Goal: Task Accomplishment & Management: Complete application form

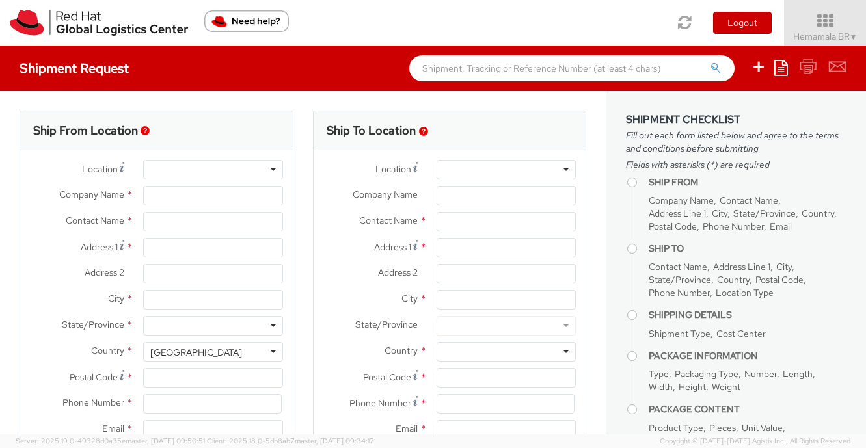
select select "450"
select select
click at [186, 200] on input "Company Name *" at bounding box center [212, 196] width 139 height 20
type input "Red Hat"
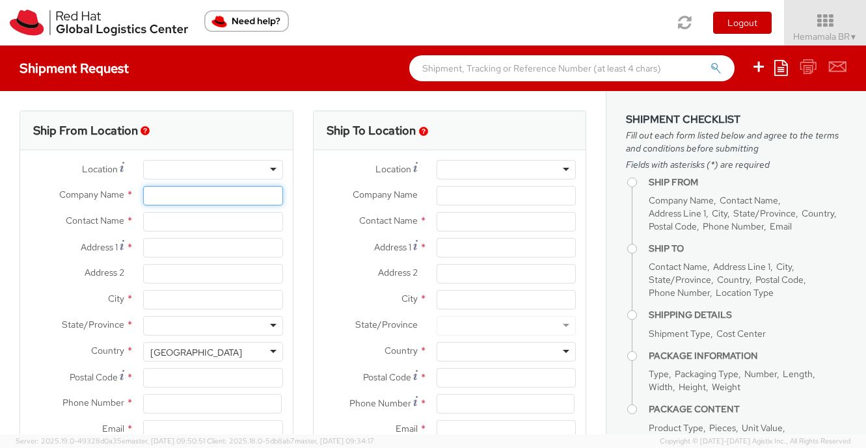
type input "Hemamala BR"
type input "918046128740"
type input "[EMAIL_ADDRESS][DOMAIN_NAME]"
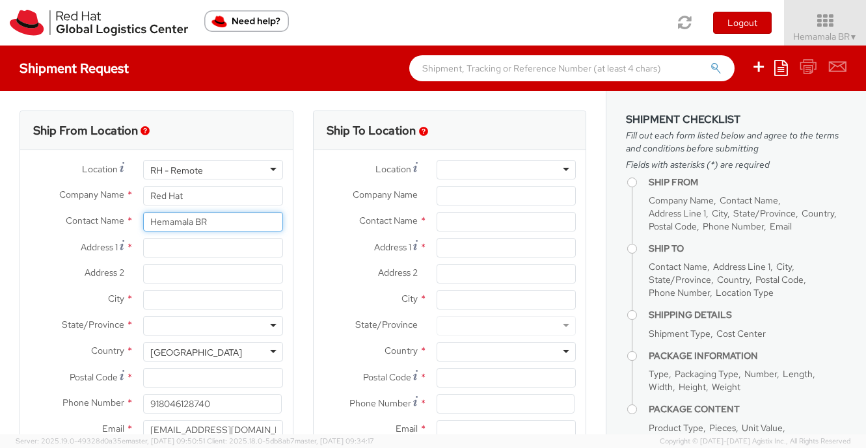
click at [215, 224] on input "Hemamala BR" at bounding box center [212, 222] width 139 height 20
drag, startPoint x: 215, startPoint y: 224, endPoint x: 193, endPoint y: 205, distance: 29.5
click at [193, 205] on div "Location * RH - Remote RH - Remote RH - [GEOGRAPHIC_DATA] - [GEOGRAPHIC_DATA] […" at bounding box center [156, 303] width 273 height 286
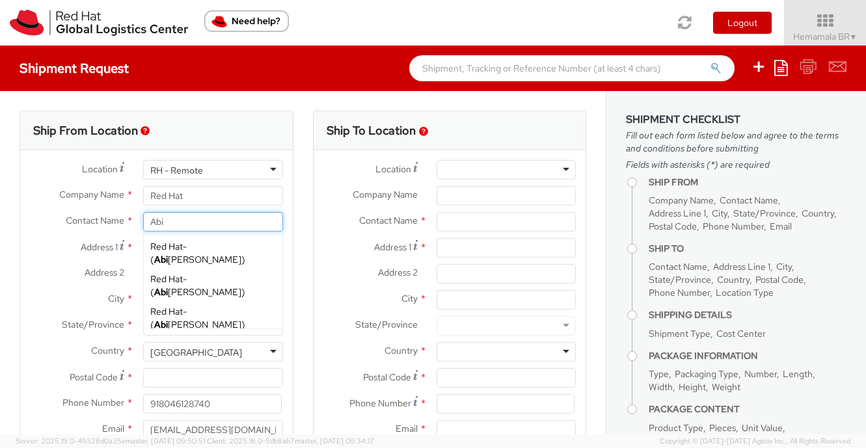
type input "Abid"
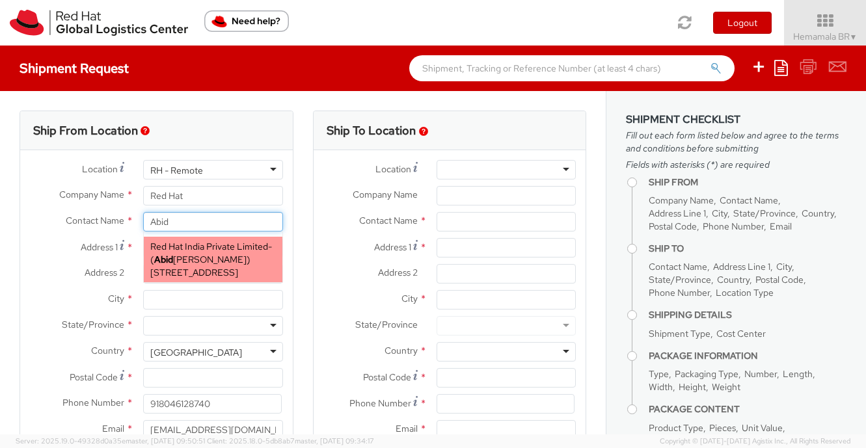
click at [222, 269] on span "[STREET_ADDRESS]" at bounding box center [194, 273] width 88 height 12
type input "Red Hat India Private Limited"
type input "[PERSON_NAME]"
type input "A-201, Supreme Business Park"
type input "[GEOGRAPHIC_DATA]"
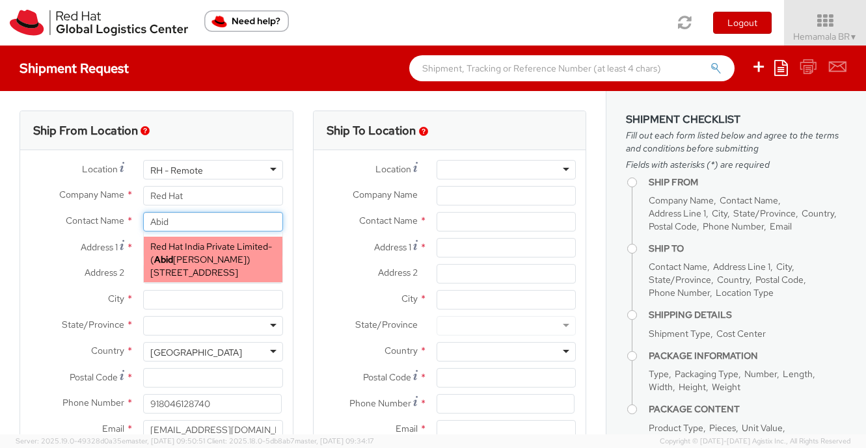
type input "[GEOGRAPHIC_DATA]"
type input "400076"
type input "[EMAIL_ADDRESS][DOMAIN_NAME]"
select select
select select "CM"
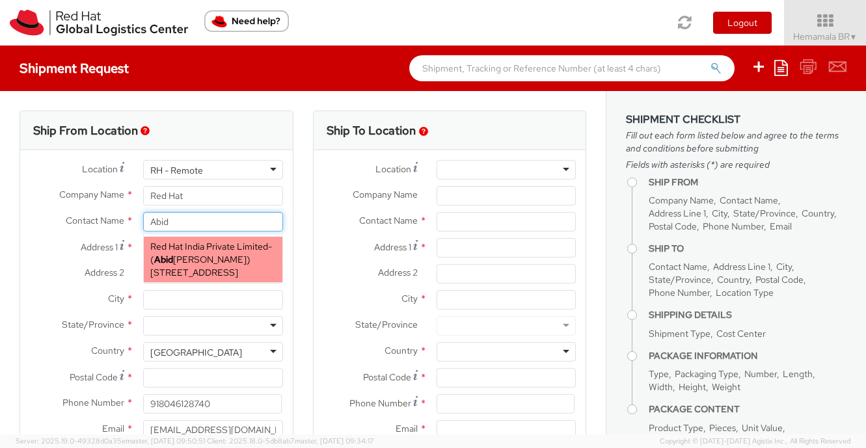
select select "KGS"
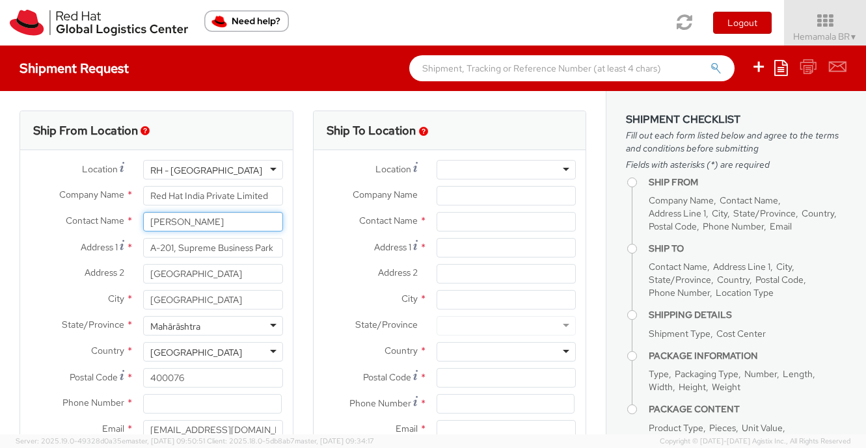
type input "[PERSON_NAME]"
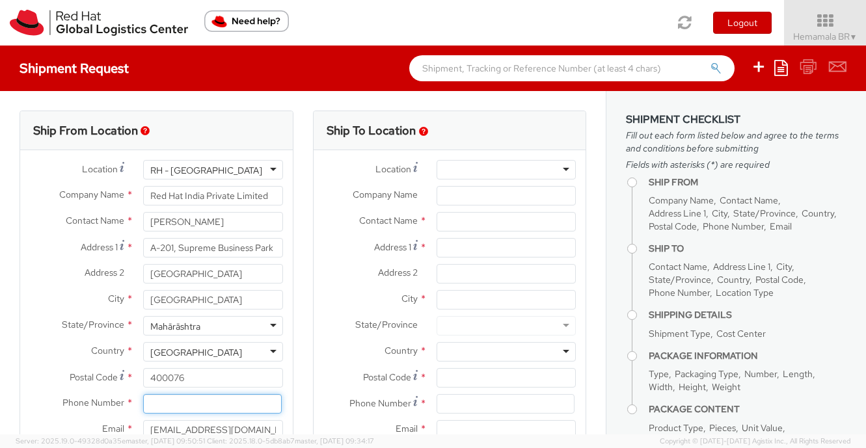
click at [165, 403] on input at bounding box center [212, 404] width 138 height 20
paste input "[PHONE_NUMBER]"
type input "[PHONE_NUMBER]"
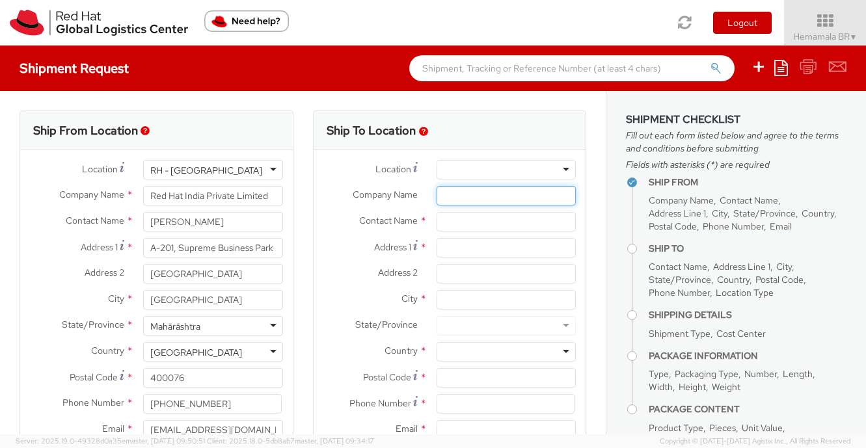
click at [473, 201] on input "Company Name *" at bounding box center [505, 196] width 139 height 20
paste input "LinuxWorld Informatics Private Limited"
type input "LinuxWorld Informatics Private Limited"
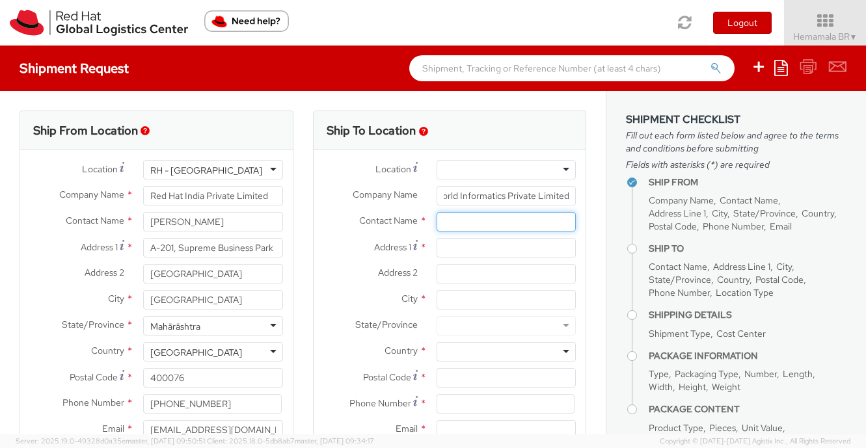
click at [470, 225] on input "text" at bounding box center [505, 222] width 139 height 20
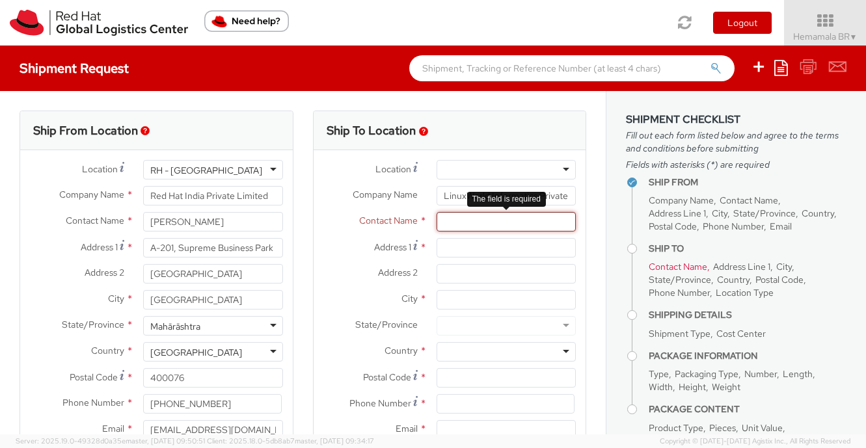
paste input "[PERSON_NAME] [PERSON_NAME]"
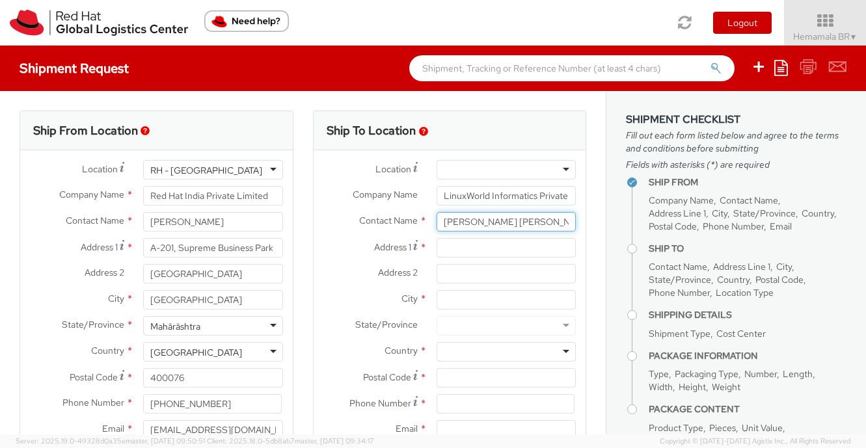
drag, startPoint x: 492, startPoint y: 221, endPoint x: 431, endPoint y: 219, distance: 61.2
click at [431, 219] on div "[PERSON_NAME] [PERSON_NAME]" at bounding box center [506, 222] width 159 height 20
click at [516, 223] on input "[PERSON_NAME]" at bounding box center [505, 222] width 139 height 20
paste input "[PERSON_NAME]"
type input "[PERSON_NAME] / [PERSON_NAME]"
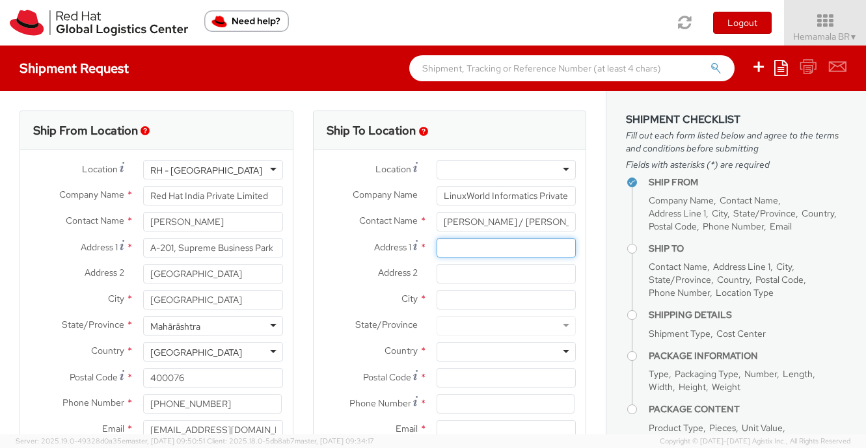
click at [486, 250] on input "Address 1 *" at bounding box center [505, 248] width 139 height 20
paste input "[STREET_ADDRESS]"
drag, startPoint x: 491, startPoint y: 248, endPoint x: 620, endPoint y: 296, distance: 137.9
click at [620, 296] on div "Ship From Location Location * [GEOGRAPHIC_DATA] - [GEOGRAPHIC_DATA] [GEOGRAPHIC…" at bounding box center [433, 262] width 866 height 343
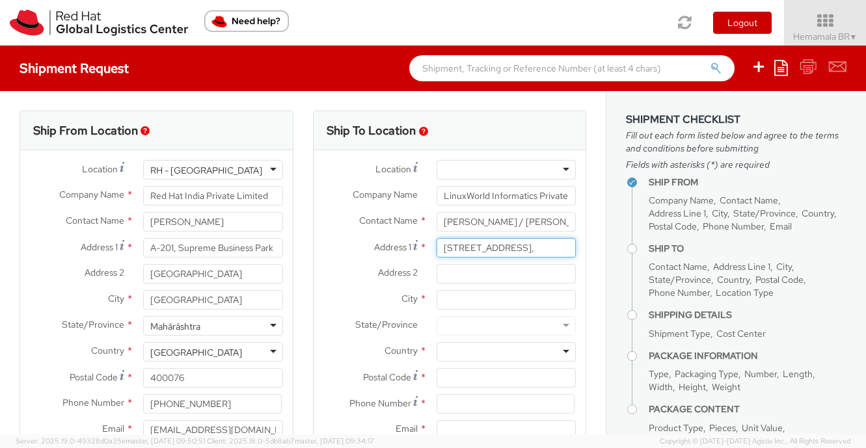
scroll to position [0, 0]
type input "[STREET_ADDRESS],"
click at [447, 271] on input "Address 2 *" at bounding box center [505, 274] width 139 height 20
paste input "Gopalpura Byepass"
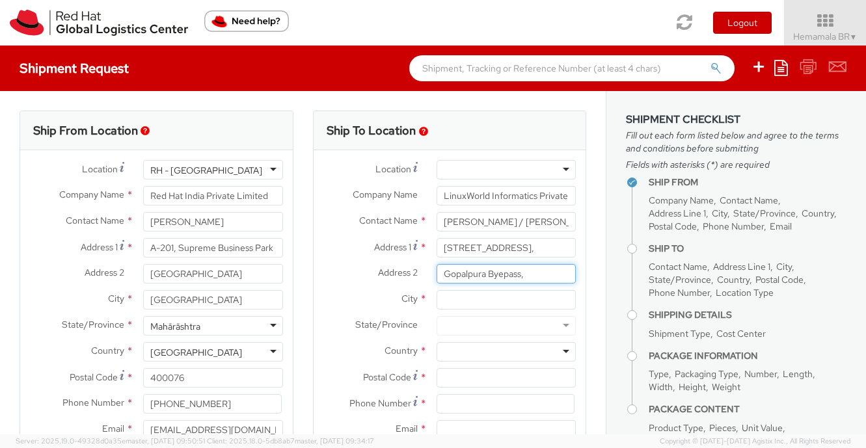
type input "Gopalpura Byepass,"
click at [468, 304] on input "City *" at bounding box center [505, 300] width 139 height 20
paste input "Jaipur,"
type input "Jaipur,"
click at [559, 351] on div at bounding box center [505, 352] width 139 height 20
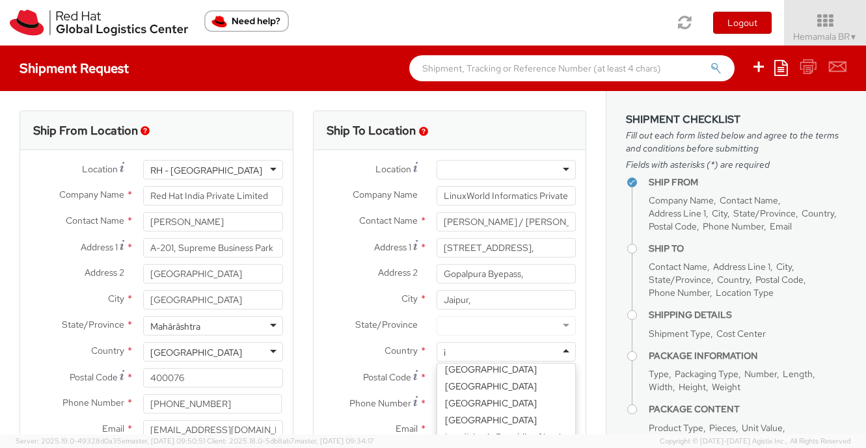
type input "in"
click at [514, 323] on div at bounding box center [505, 326] width 139 height 20
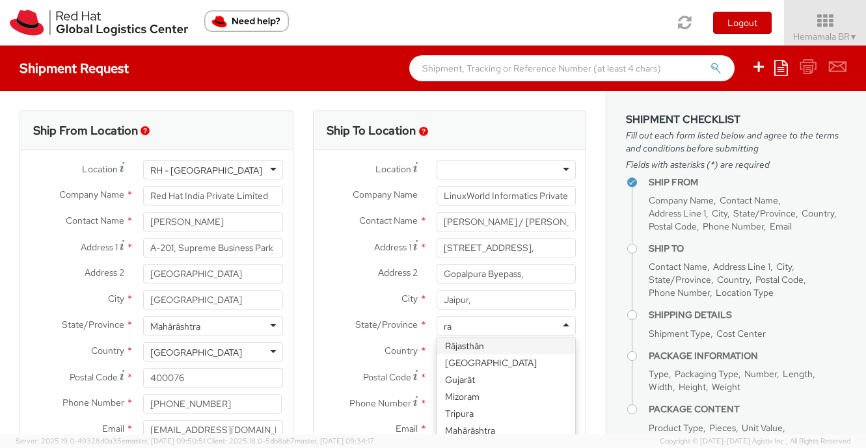
type input "raj"
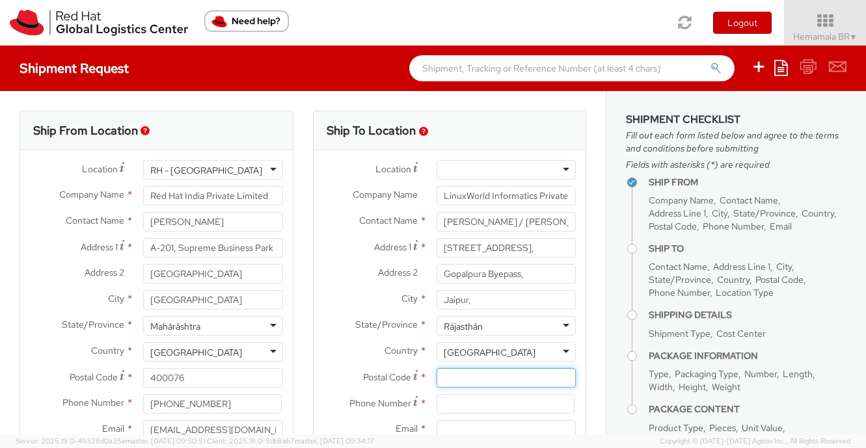
click at [475, 383] on input "Postal Code *" at bounding box center [505, 378] width 139 height 20
paste input "302015"
type input "302015"
click at [468, 403] on input at bounding box center [505, 404] width 138 height 20
paste input "9829105960"
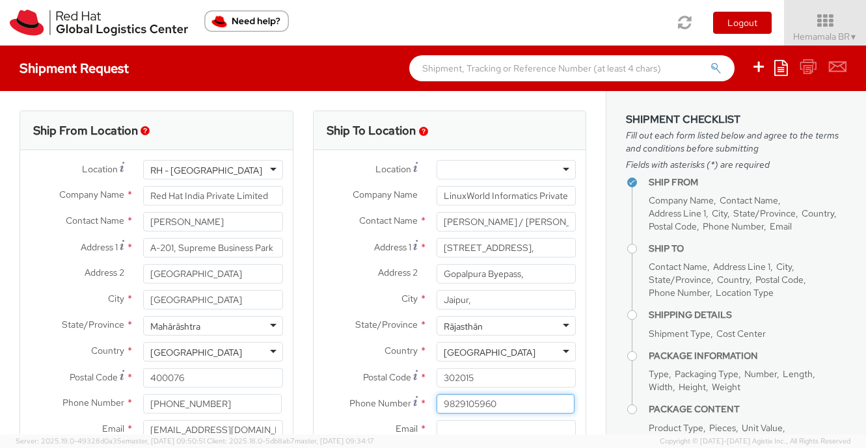
type input "9829105960"
click at [594, 355] on div "Ship To Location Location * [GEOGRAPHIC_DATA] - [GEOGRAPHIC_DATA] - [GEOGRAPHIC…" at bounding box center [449, 305] width 293 height 388
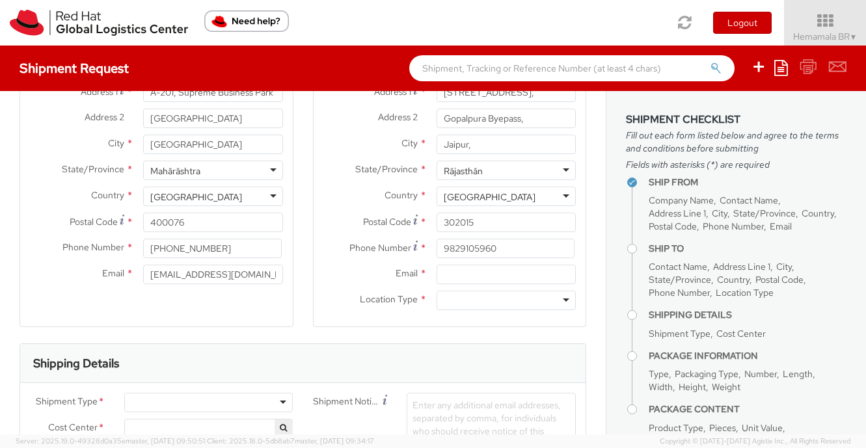
scroll to position [156, 0]
click at [463, 277] on input "Email *" at bounding box center [505, 274] width 139 height 20
paste input "[EMAIL_ADDRESS][DOMAIN_NAME] [PERSON_NAME][EMAIL_ADDRESS][DOMAIN_NAME]"
click at [493, 273] on input "[EMAIL_ADDRESS][DOMAIN_NAME] [PERSON_NAME][EMAIL_ADDRESS][DOMAIN_NAME]" at bounding box center [505, 274] width 139 height 20
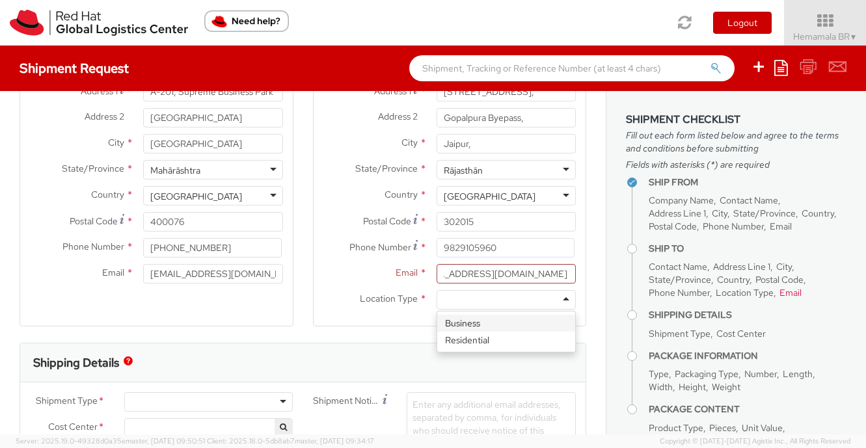
click at [565, 299] on div at bounding box center [505, 300] width 139 height 20
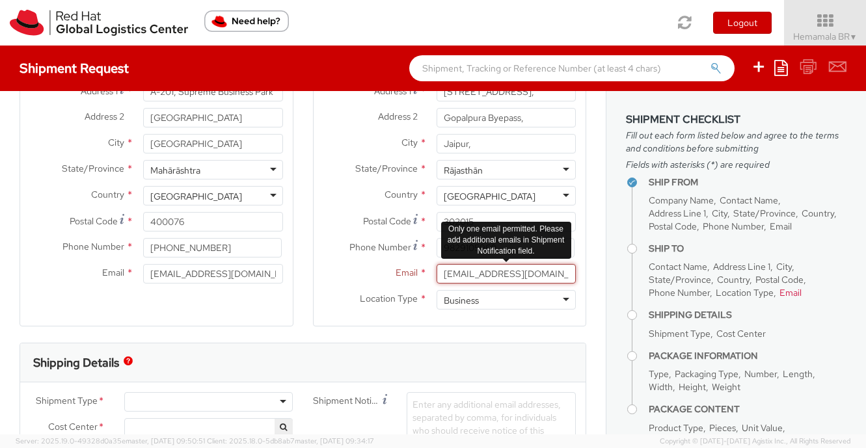
scroll to position [0, 36]
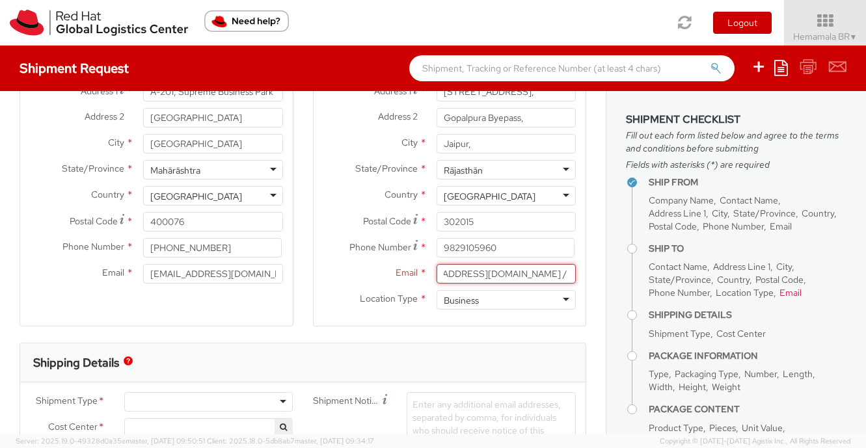
drag, startPoint x: 521, startPoint y: 273, endPoint x: 637, endPoint y: 285, distance: 117.1
click at [637, 285] on div "Ship From Location Location * [GEOGRAPHIC_DATA] - [GEOGRAPHIC_DATA] [GEOGRAPHIC…" at bounding box center [433, 262] width 866 height 343
type input "[EMAIL_ADDRESS][DOMAIN_NAME]"
click at [591, 260] on div "Ship To Location Location * [GEOGRAPHIC_DATA] - [GEOGRAPHIC_DATA] - [GEOGRAPHIC…" at bounding box center [449, 148] width 293 height 388
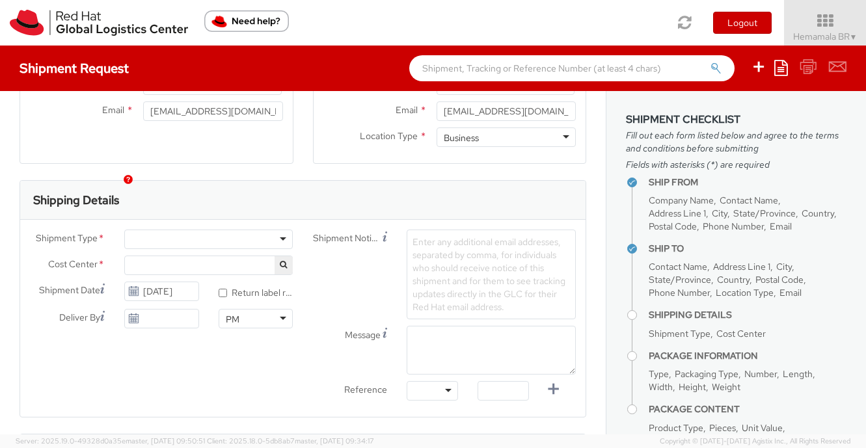
scroll to position [338, 0]
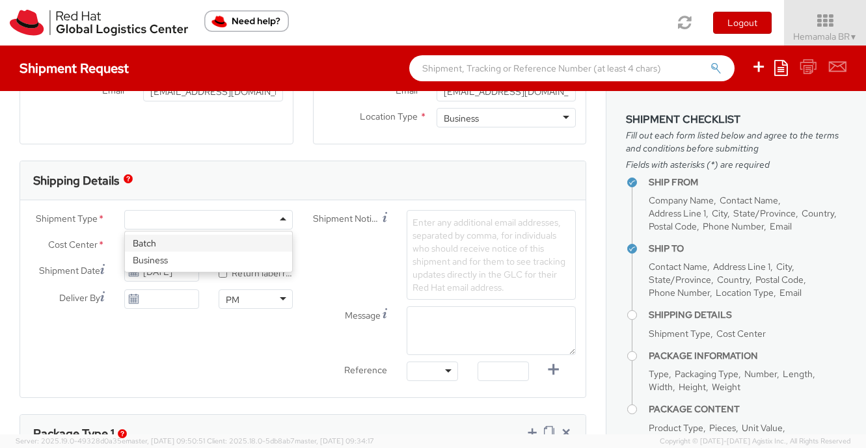
click at [282, 217] on div at bounding box center [208, 220] width 169 height 20
select select "450"
click at [595, 291] on div "Ship From Location Location * [GEOGRAPHIC_DATA] - [GEOGRAPHIC_DATA] [GEOGRAPHIC…" at bounding box center [302, 348] width 605 height 1191
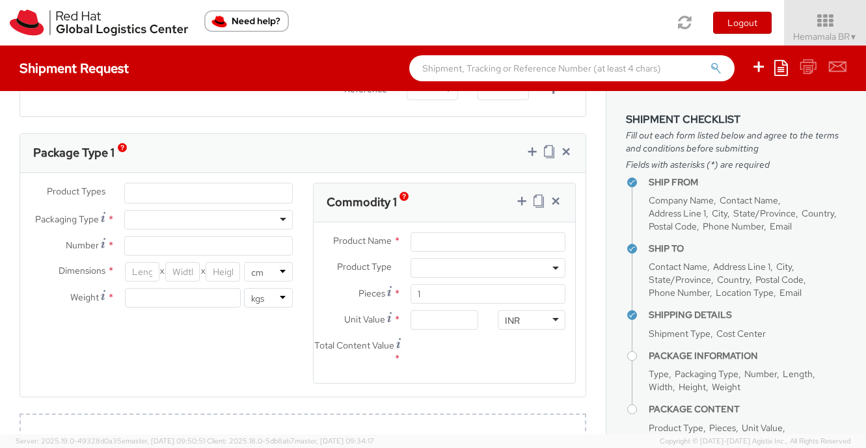
scroll to position [624, 0]
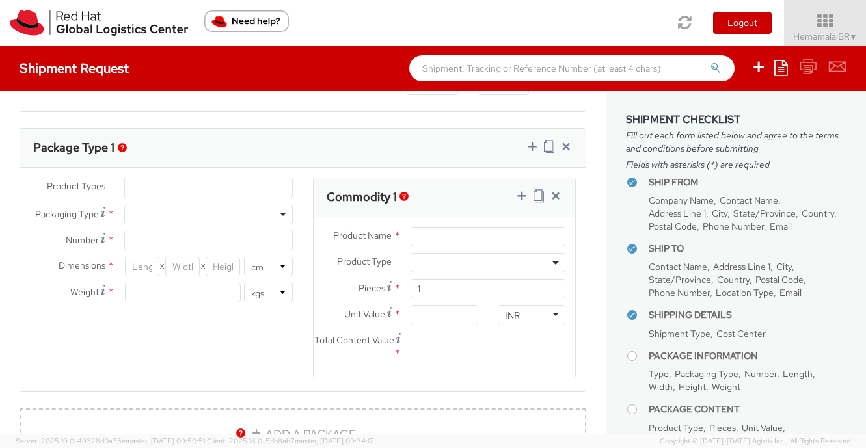
click at [240, 185] on ul at bounding box center [209, 188] width 168 height 20
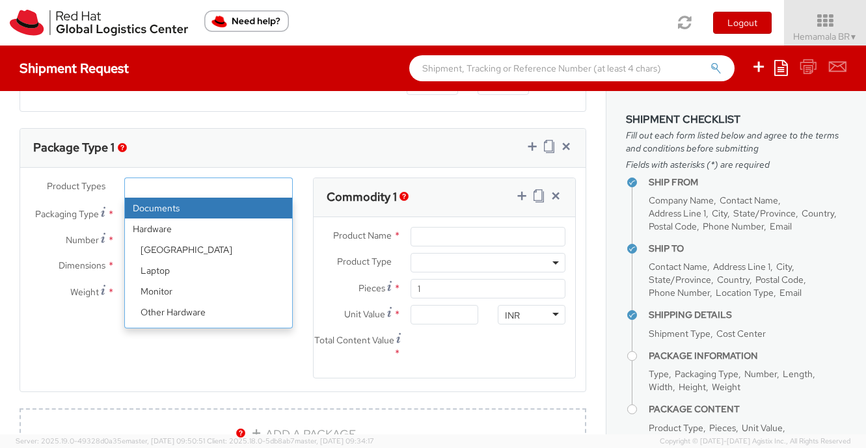
select select "DOCUMENT"
type input "Documents"
select select "DOCUMENT"
type input "1.00"
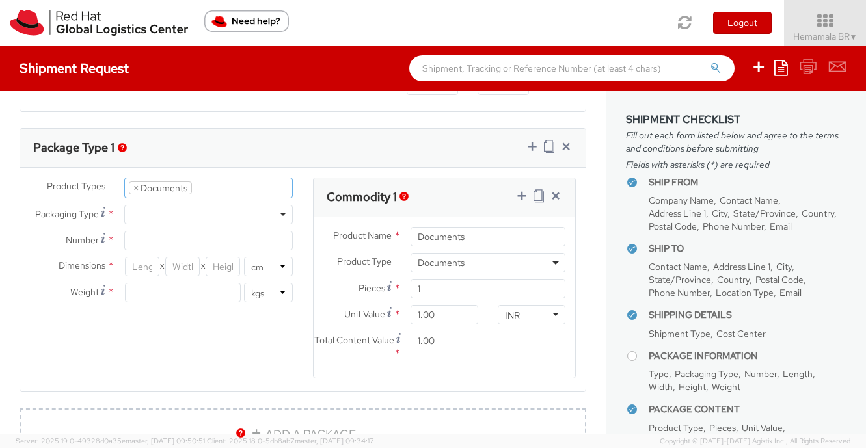
click at [282, 215] on div at bounding box center [208, 215] width 169 height 20
type input "1"
type input "24.13"
type input "31.75"
type input "0.64"
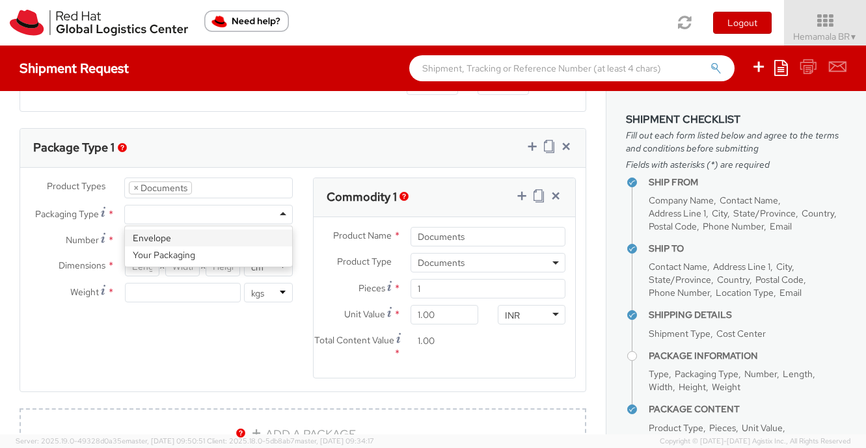
type input "0.5"
click at [594, 303] on agx-form-section "Package Type 1 Product Types * Documents Docking Station Laptop Monitor Other H…" at bounding box center [303, 268] width 586 height 280
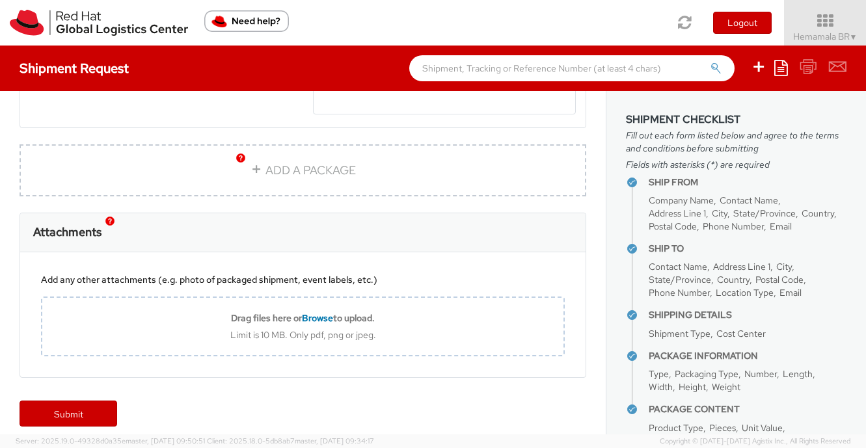
scroll to position [900, 0]
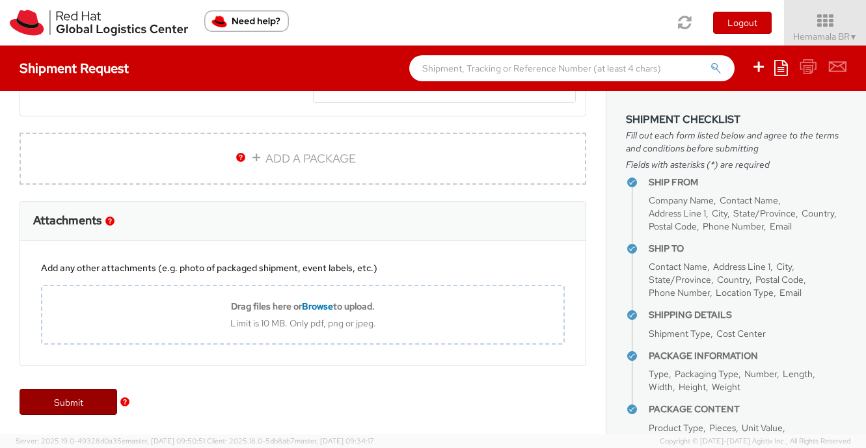
click at [72, 399] on link "Submit" at bounding box center [69, 402] width 98 height 26
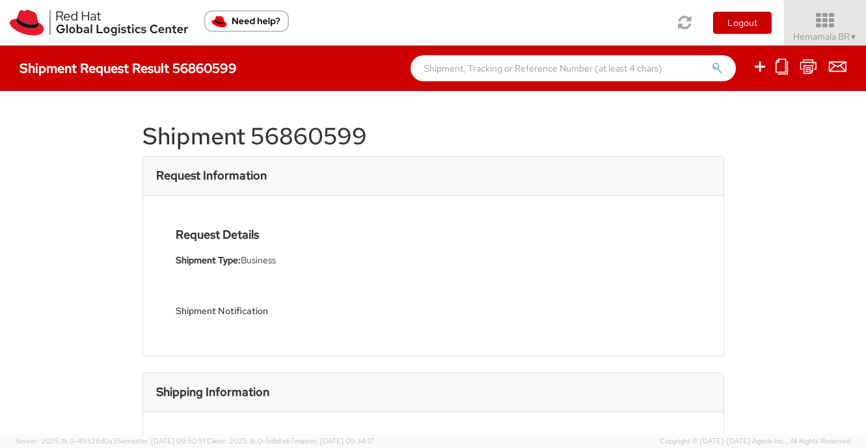
click at [823, 23] on icon at bounding box center [825, 21] width 94 height 18
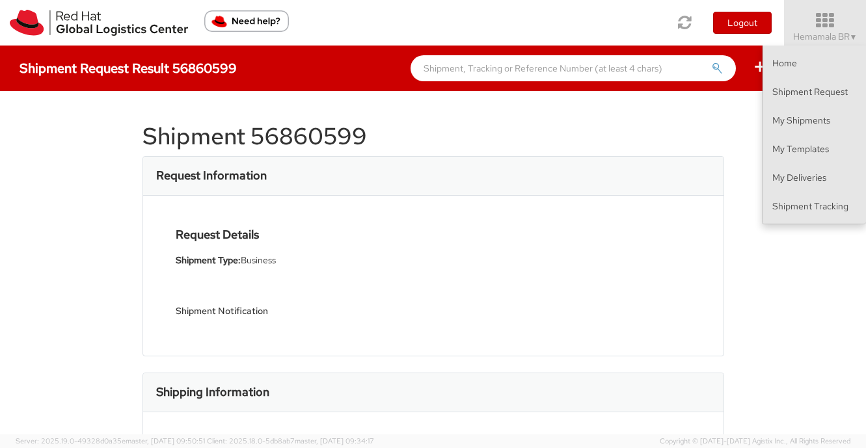
click at [700, 111] on div "Shipment 56860599 Request Information Request Details Shipment Type: Business S…" at bounding box center [432, 263] width 581 height 304
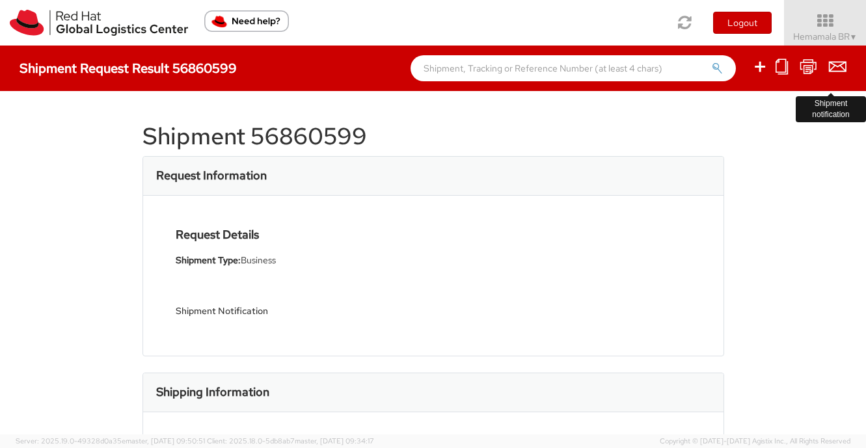
click at [840, 66] on icon at bounding box center [838, 67] width 18 height 16
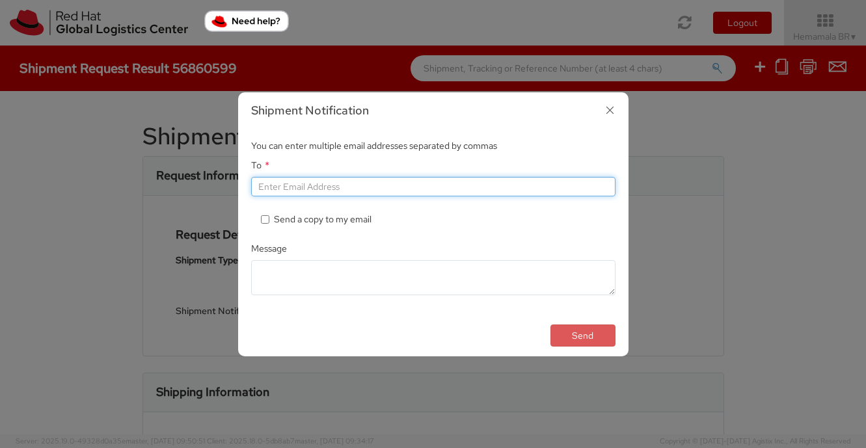
click at [295, 189] on input "To *" at bounding box center [433, 187] width 364 height 20
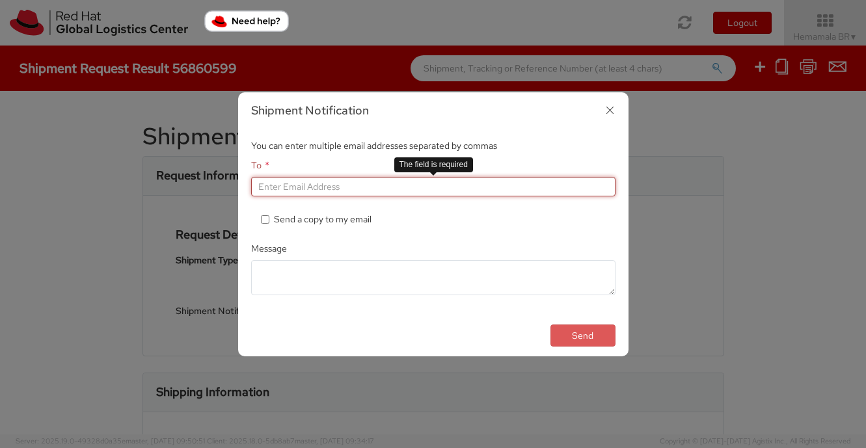
paste input "[EMAIL_ADDRESS][DOMAIN_NAME]"
type input "[EMAIL_ADDRESS][DOMAIN_NAME],"
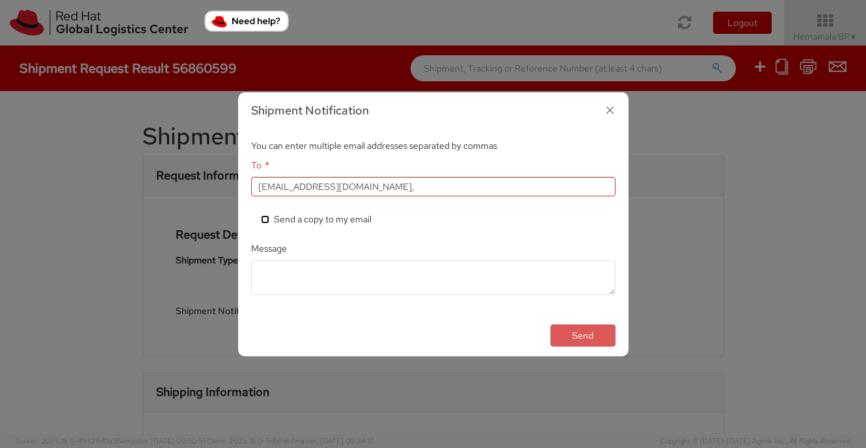
click at [265, 217] on input "* Send a copy to my email" at bounding box center [265, 219] width 8 height 8
checkbox input "true"
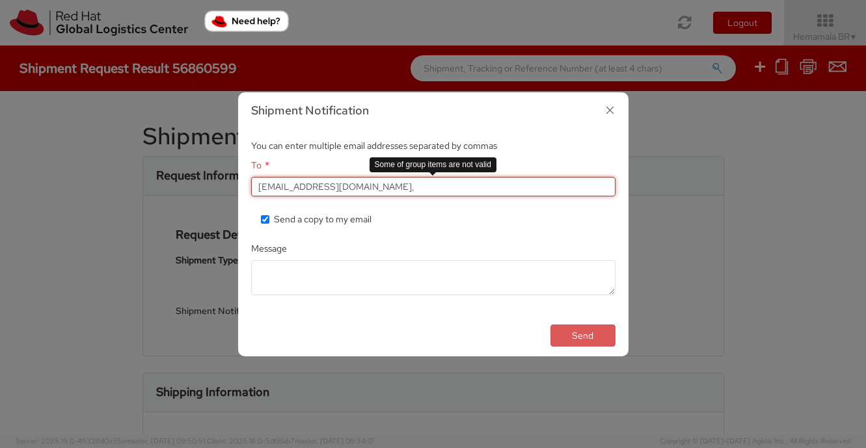
click at [366, 189] on input "[EMAIL_ADDRESS][DOMAIN_NAME]," at bounding box center [433, 187] width 364 height 20
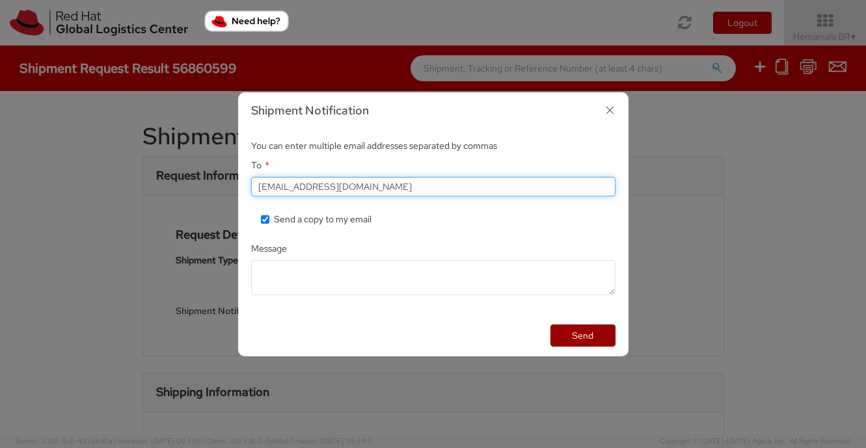
type input "[EMAIL_ADDRESS][DOMAIN_NAME]"
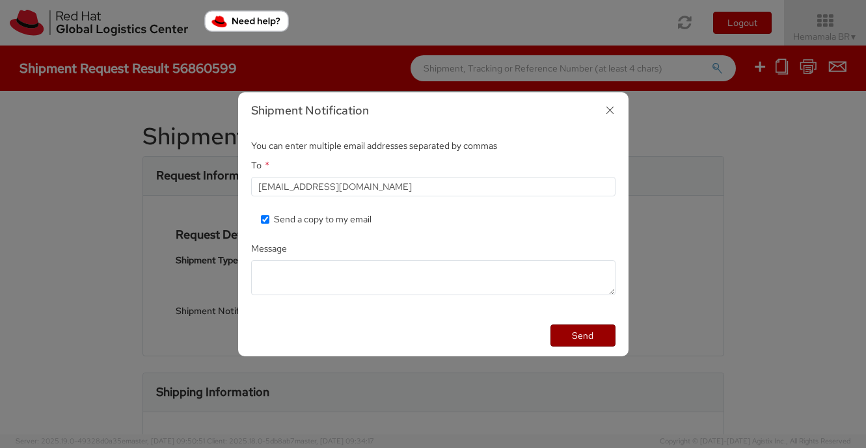
click at [578, 334] on button "Send" at bounding box center [582, 336] width 65 height 22
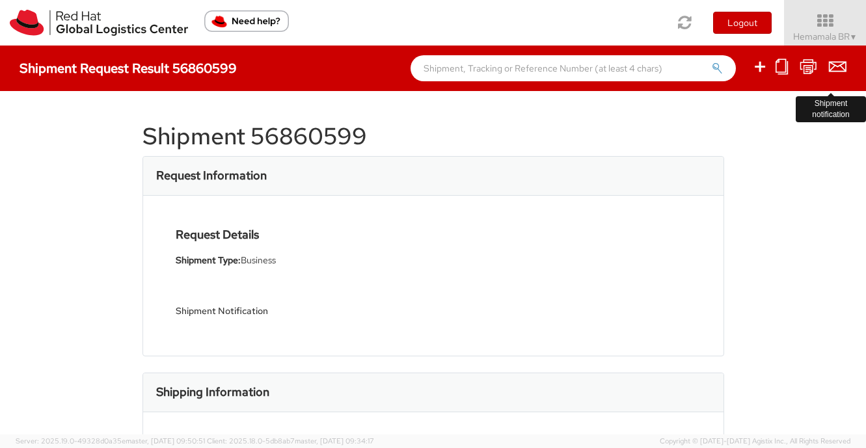
click at [838, 64] on icon at bounding box center [838, 67] width 18 height 16
checkbox input "false"
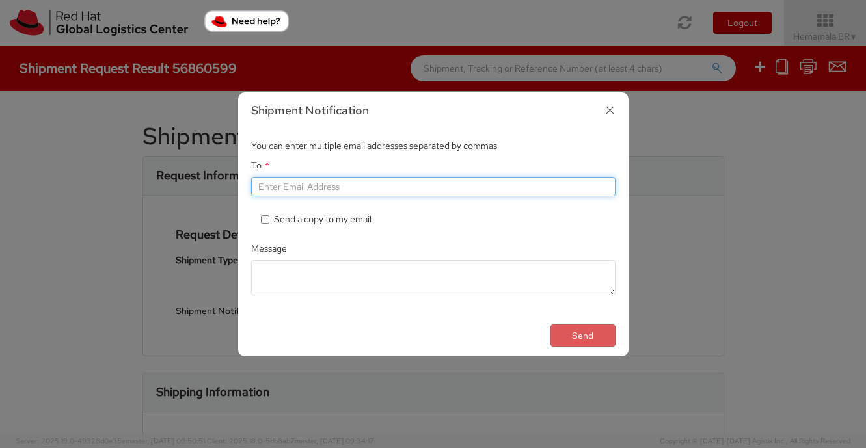
click at [264, 188] on input "To *" at bounding box center [433, 187] width 364 height 20
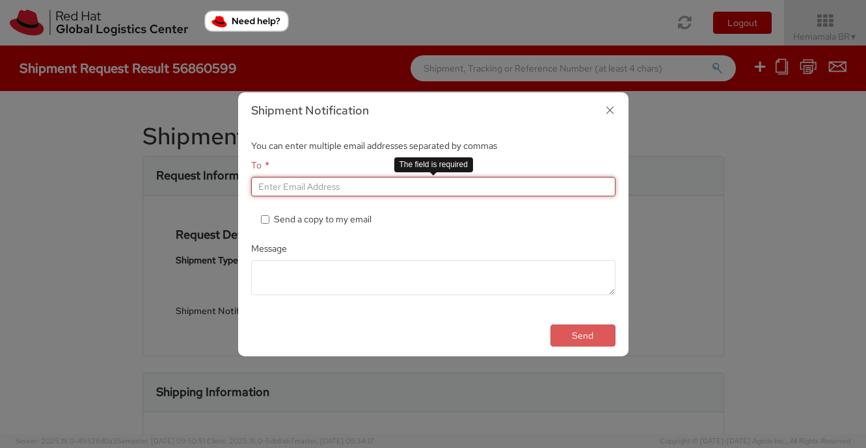
paste input "[EMAIL_ADDRESS][DOMAIN_NAME]"
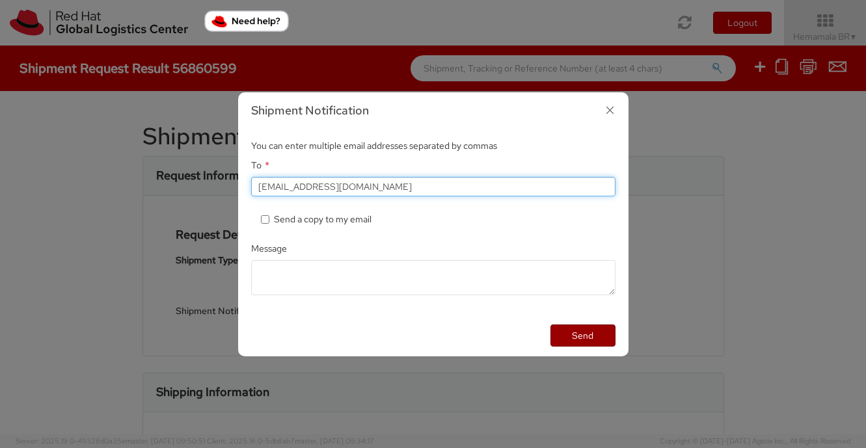
type input "[EMAIL_ADDRESS][DOMAIN_NAME]"
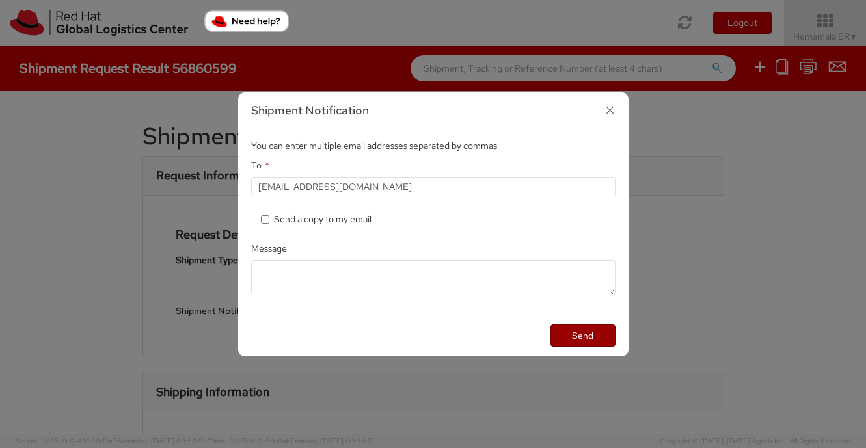
click at [579, 336] on button "Send" at bounding box center [582, 336] width 65 height 22
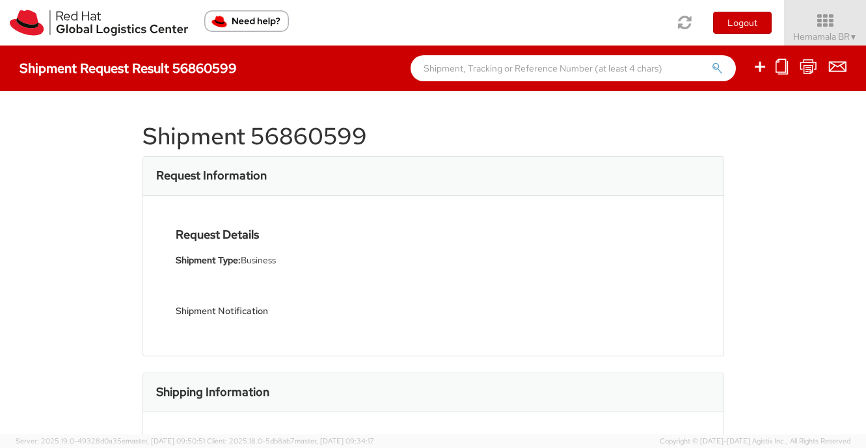
click at [819, 222] on div "Shipment 56860599 Request Information Request Details Shipment Type: Business S…" at bounding box center [433, 262] width 866 height 343
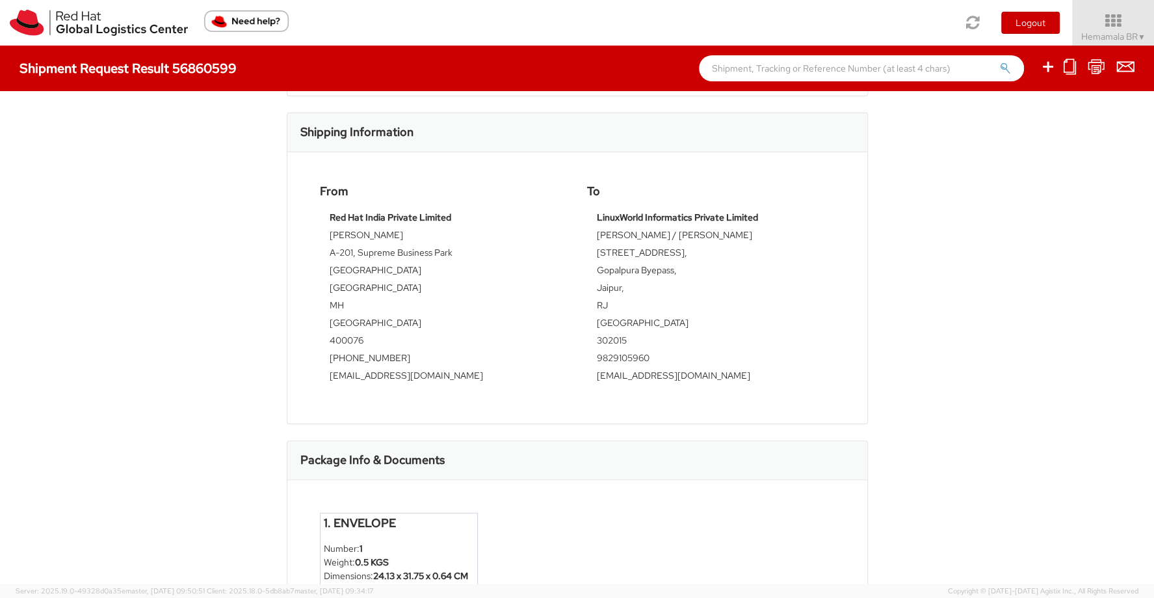
scroll to position [260, 0]
click at [865, 284] on div "Shipment 56860599 Request Information Request Details Shipment Type: Business S…" at bounding box center [577, 337] width 1154 height 493
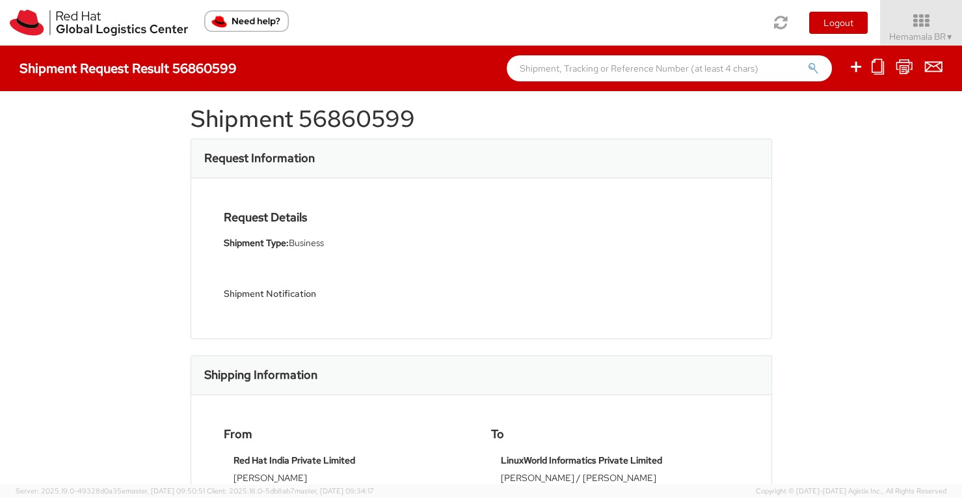
scroll to position [18, 0]
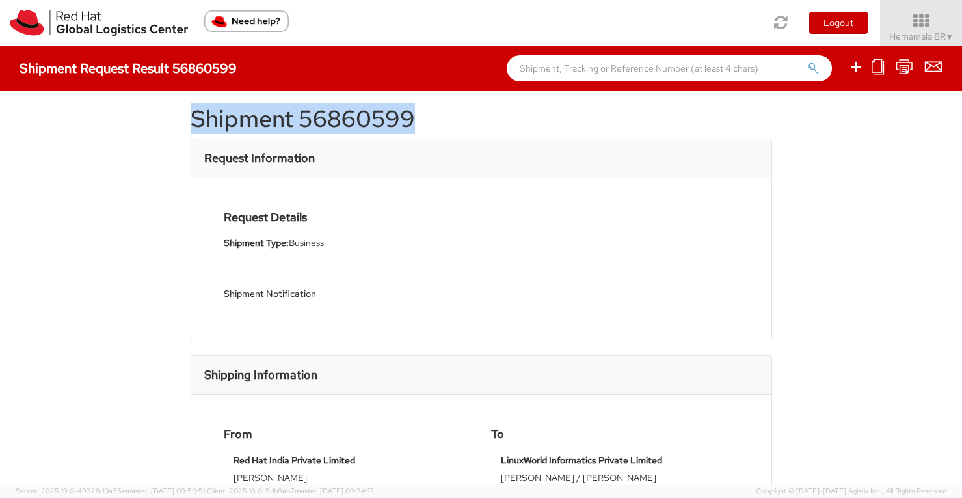
drag, startPoint x: 193, startPoint y: 117, endPoint x: 421, endPoint y: 118, distance: 228.3
click at [421, 118] on h1 "Shipment 56860599" at bounding box center [481, 119] width 581 height 26
